Goal: Task Accomplishment & Management: Use online tool/utility

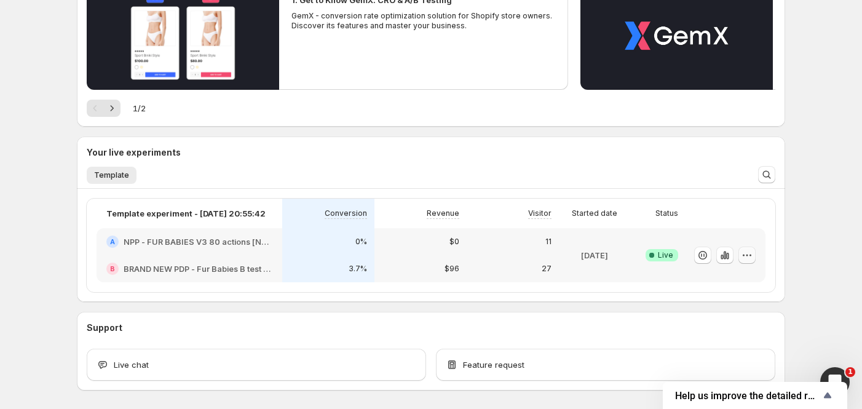
click at [745, 256] on icon "button" at bounding box center [747, 255] width 12 height 12
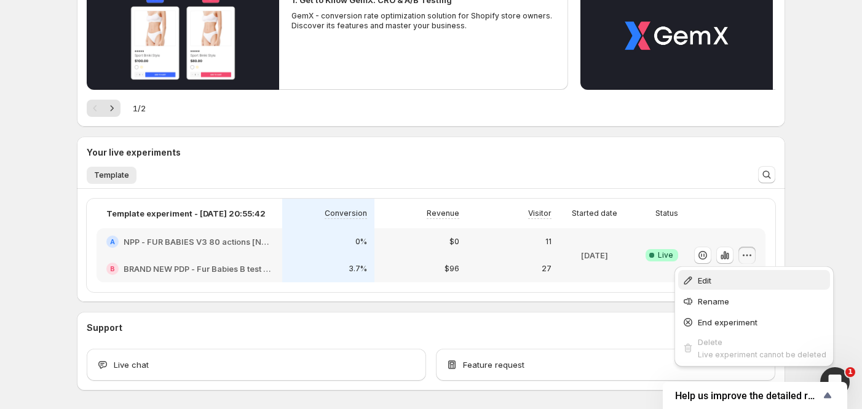
click at [740, 277] on span "Edit" at bounding box center [762, 280] width 128 height 12
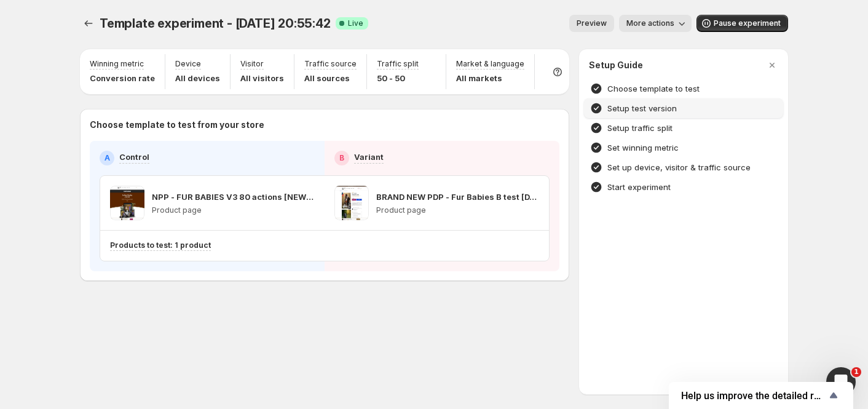
click at [665, 111] on h4 "Setup test version" at bounding box center [641, 108] width 69 height 12
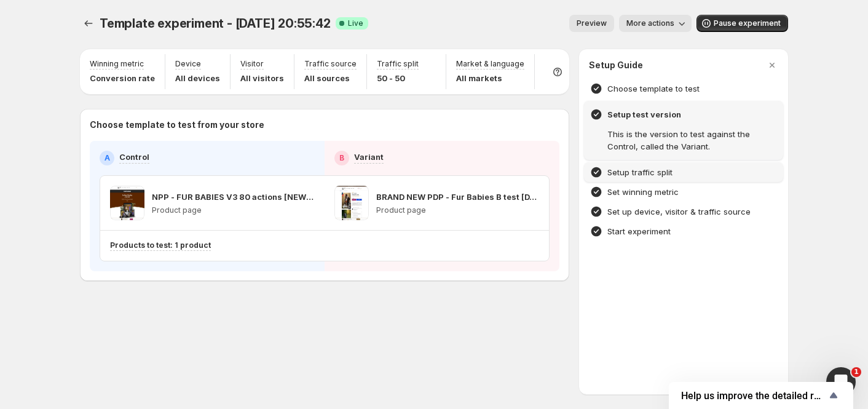
click at [660, 175] on h4 "Setup traffic split" at bounding box center [639, 172] width 65 height 12
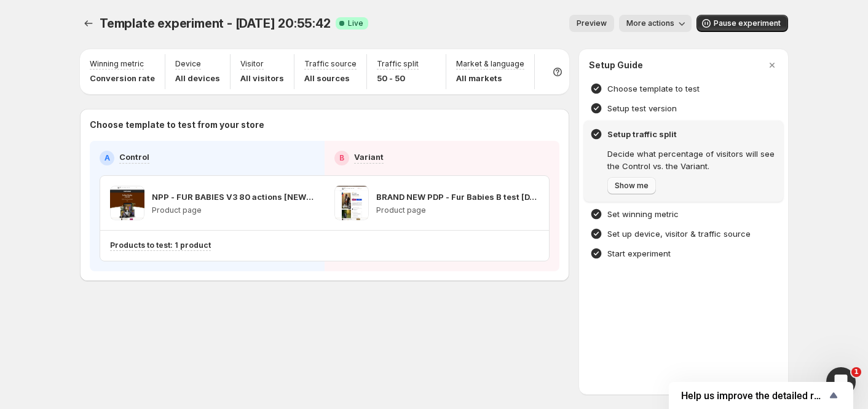
click at [620, 192] on button "Show me" at bounding box center [631, 185] width 49 height 17
click at [88, 25] on div at bounding box center [434, 204] width 868 height 409
click at [89, 22] on icon "Experiments" at bounding box center [88, 23] width 12 height 12
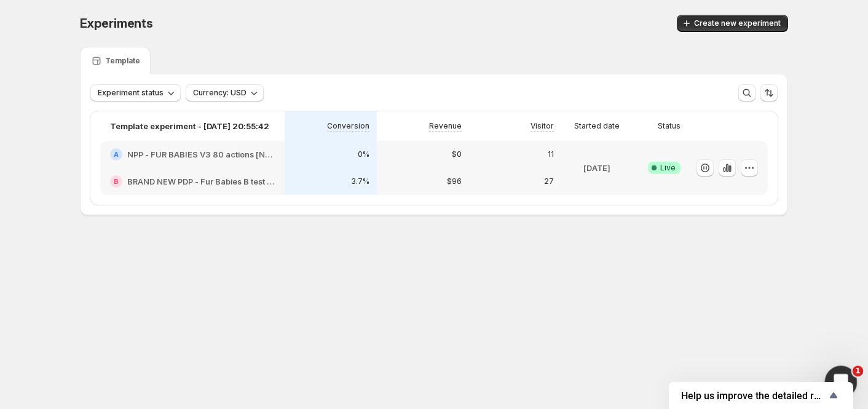
click at [840, 368] on div "Open Intercom Messenger" at bounding box center [839, 380] width 41 height 41
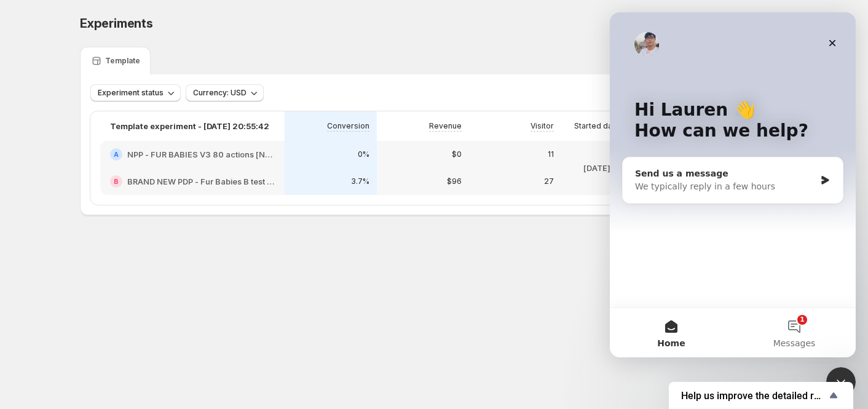
click at [739, 189] on div "We typically reply in a few hours" at bounding box center [725, 186] width 180 height 13
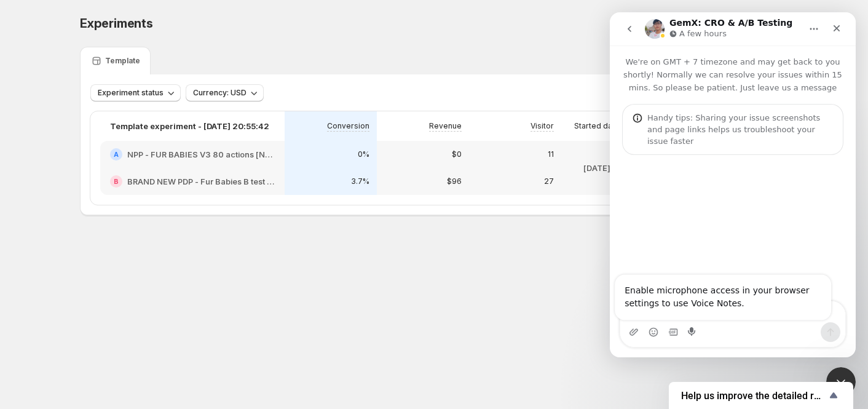
click at [698, 310] on div "Enable microphone access in your browser settings to use Voice Notes." at bounding box center [723, 296] width 216 height 45
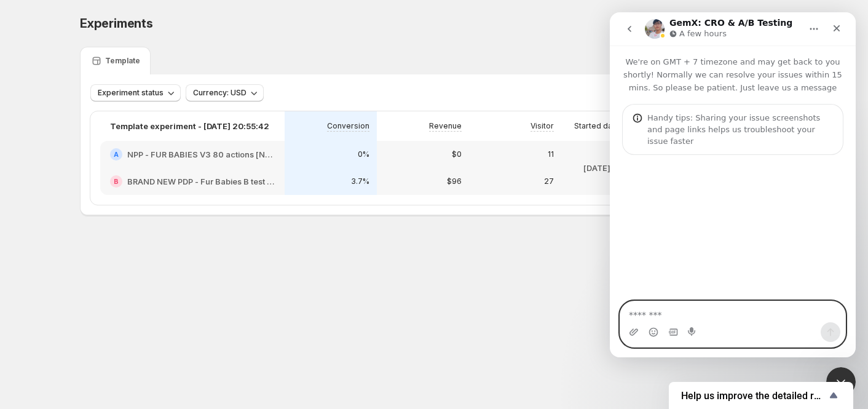
click at [811, 311] on textarea "Message…" at bounding box center [732, 311] width 225 height 21
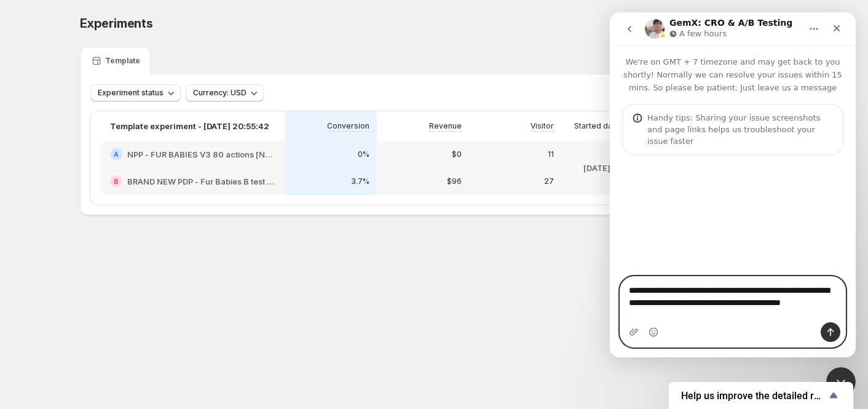
drag, startPoint x: 831, startPoint y: 317, endPoint x: 839, endPoint y: 318, distance: 7.5
click at [839, 310] on textarea "**********" at bounding box center [732, 293] width 225 height 33
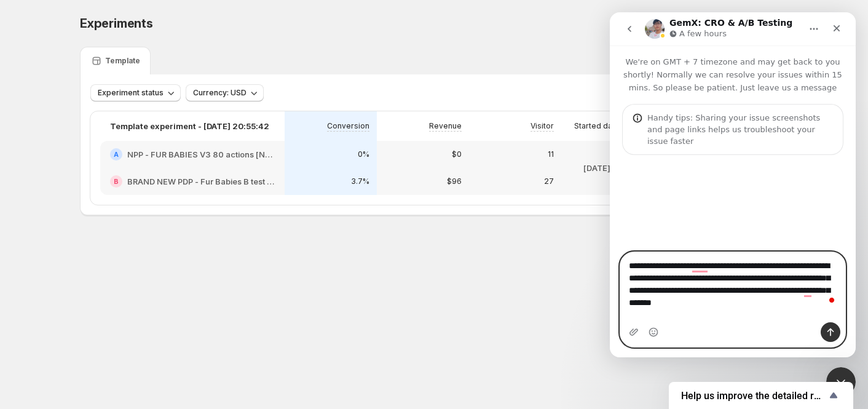
type textarea "**********"
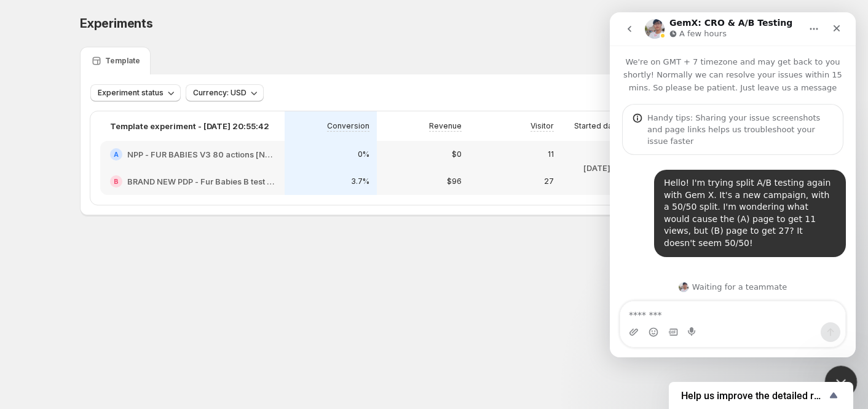
click at [842, 373] on icon "Close Intercom Messenger" at bounding box center [839, 380] width 15 height 15
